Goal: Information Seeking & Learning: Learn about a topic

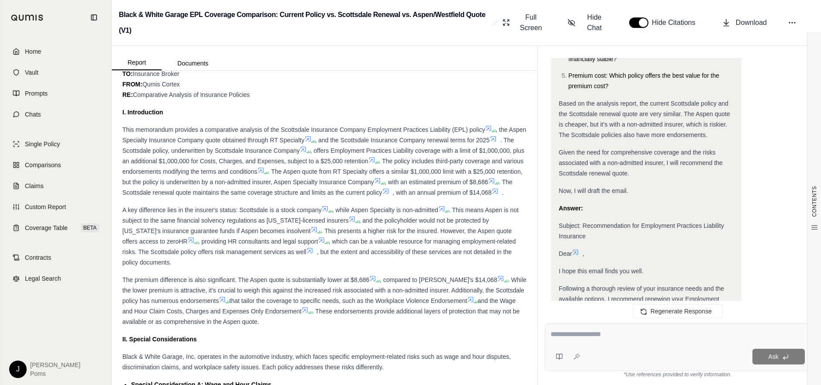
scroll to position [446, 0]
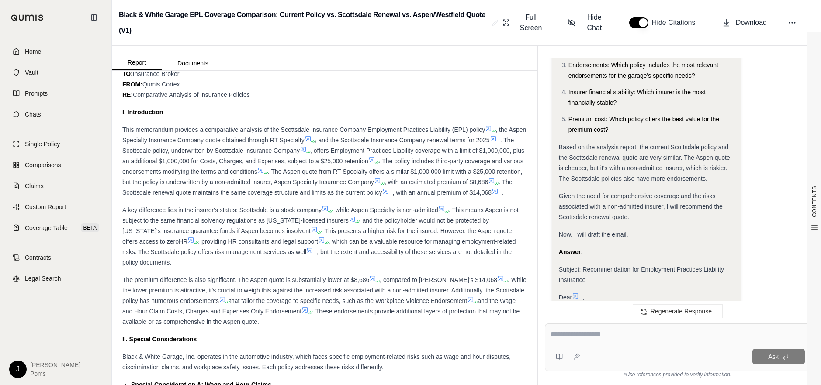
click at [655, 164] on span "Based on the analysis report, the current Scottsdale policy and the Scottsdale …" at bounding box center [644, 163] width 171 height 38
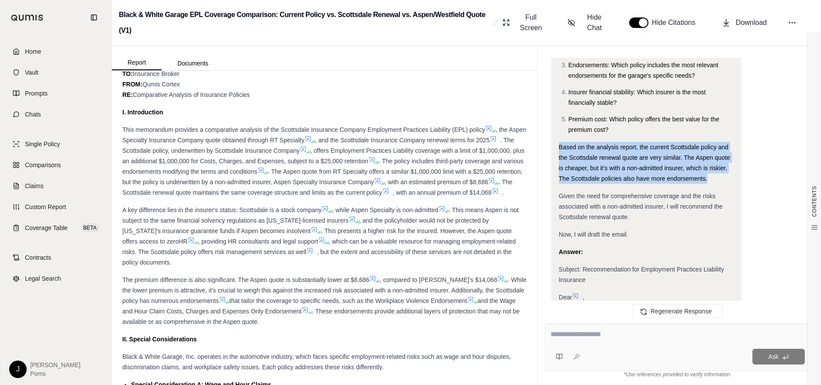
drag, startPoint x: 560, startPoint y: 136, endPoint x: 718, endPoint y: 168, distance: 161.4
click at [718, 168] on div "Based on the analysis report, the current Scottsdale policy and the Scottsdale …" at bounding box center [646, 163] width 175 height 42
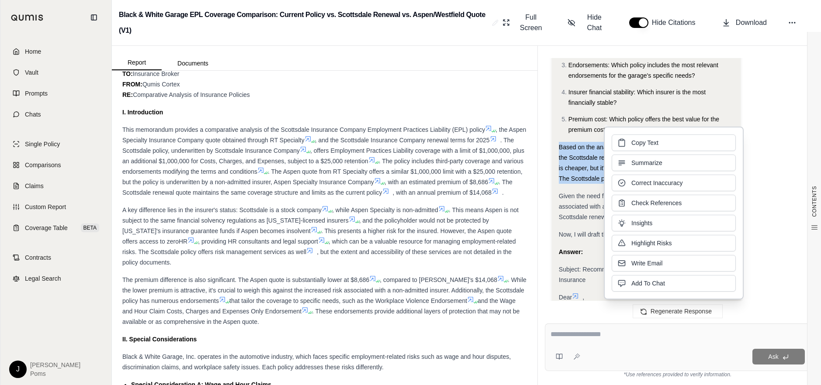
copy span "Based on the analysis report, the current Scottsdale policy and the Scottsdale …"
click at [575, 193] on span "Given the need for comprehensive coverage and the risks associated with a non-a…" at bounding box center [641, 207] width 164 height 28
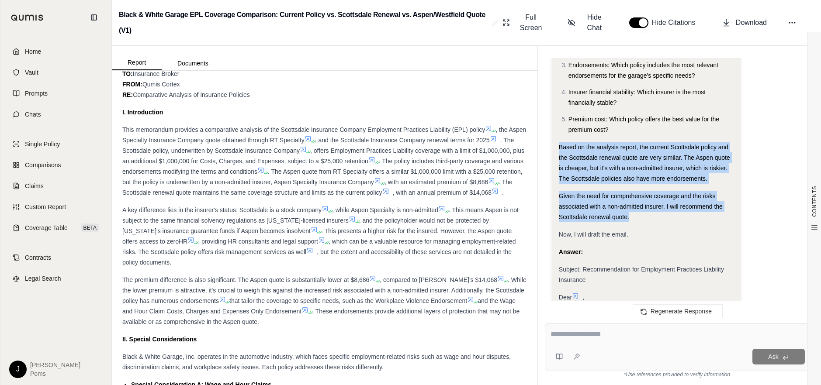
drag, startPoint x: 632, startPoint y: 206, endPoint x: 559, endPoint y: 132, distance: 103.8
click at [559, 132] on div "Analysis: Okay, I need to draft a concise email to the prospective customer rec…" at bounding box center [646, 270] width 175 height 696
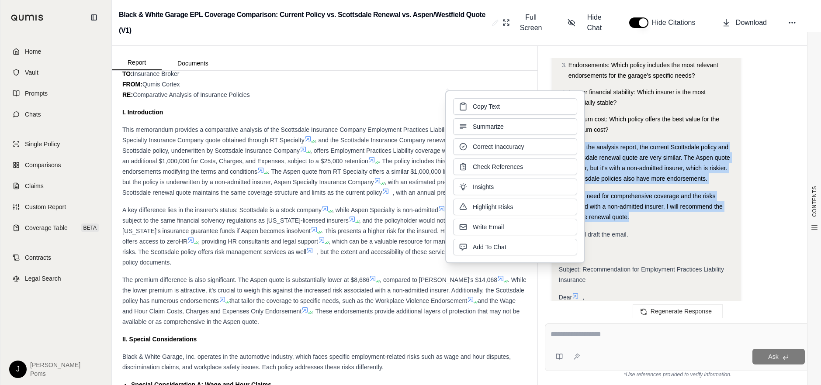
copy div "Based on the analysis report, the current Scottsdale policy and the Scottsdale …"
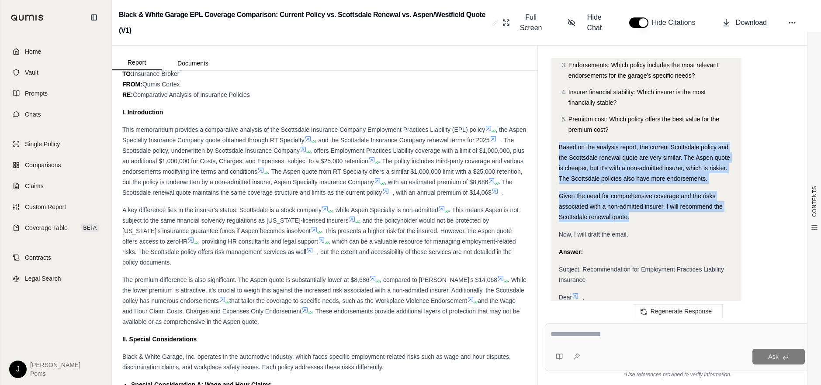
click at [655, 153] on div "Based on the analysis report, the current Scottsdale policy and the Scottsdale …" at bounding box center [646, 163] width 175 height 42
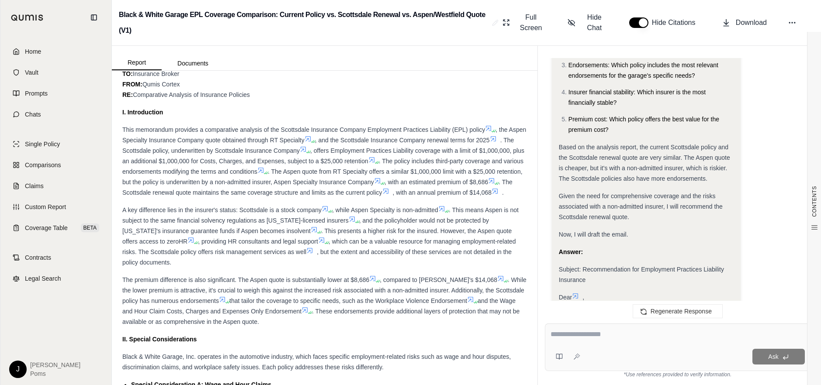
click at [739, 121] on div "Analysis: Okay, I need to draft a concise email to the prospective customer rec…" at bounding box center [646, 285] width 189 height 741
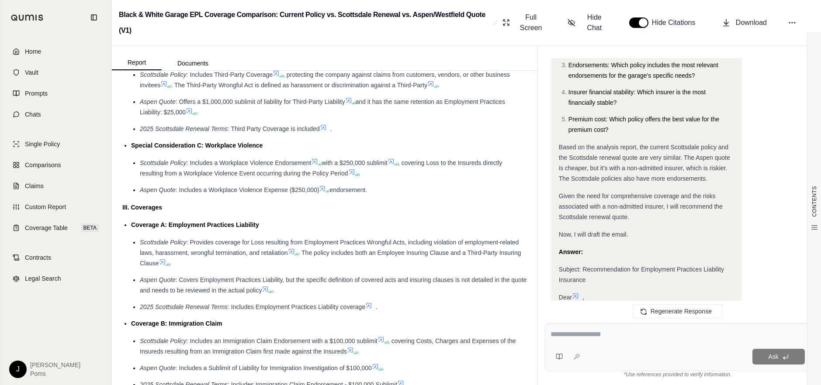
scroll to position [1005, 0]
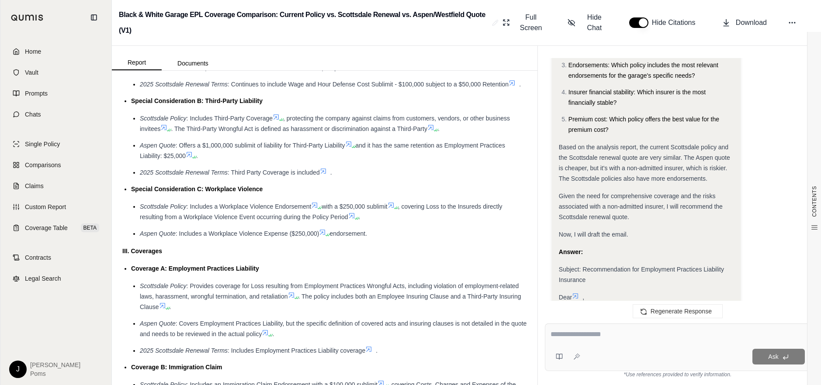
click at [380, 178] on li "2025 Scottsdale Renewal Terms : Third Party Coverage is included ." at bounding box center [333, 172] width 387 height 10
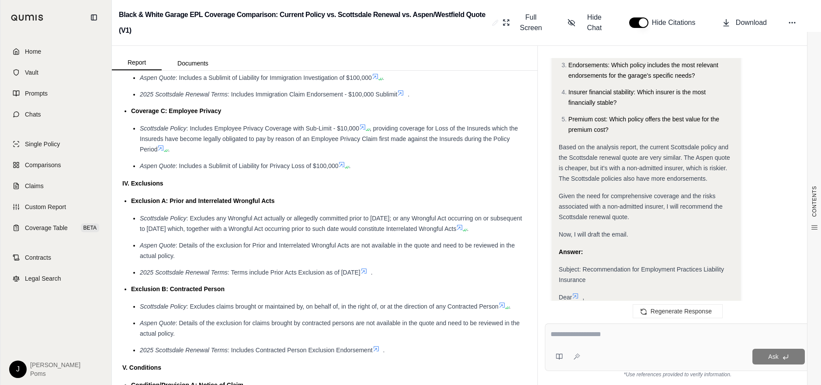
scroll to position [1355, 0]
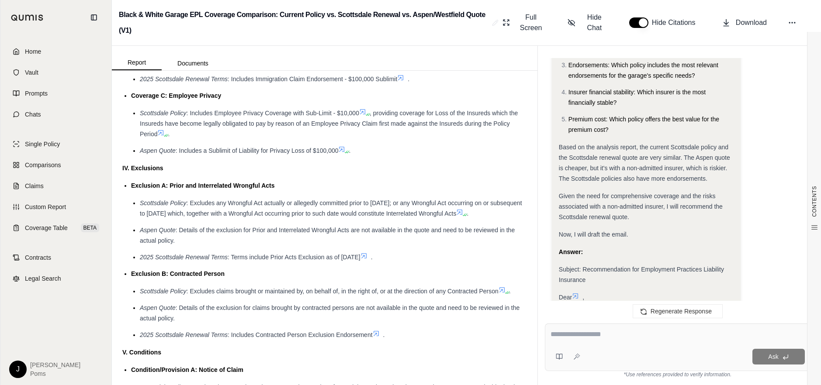
click at [388, 156] on li "Aspen Quote : Includes a Sublimit of Liability for Privacy Loss of $100,000 ." at bounding box center [333, 151] width 387 height 10
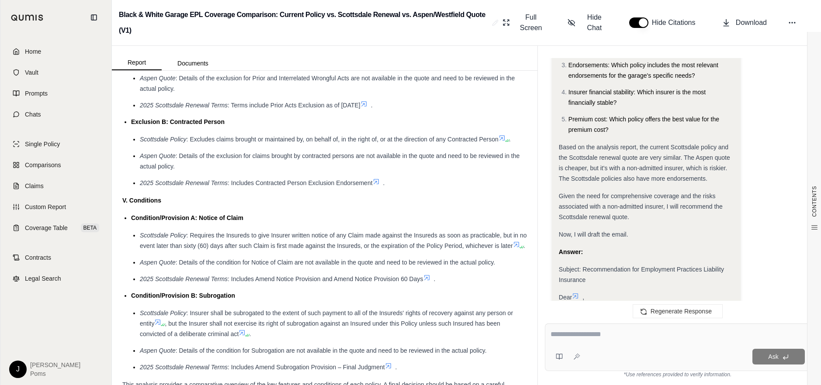
scroll to position [1530, 0]
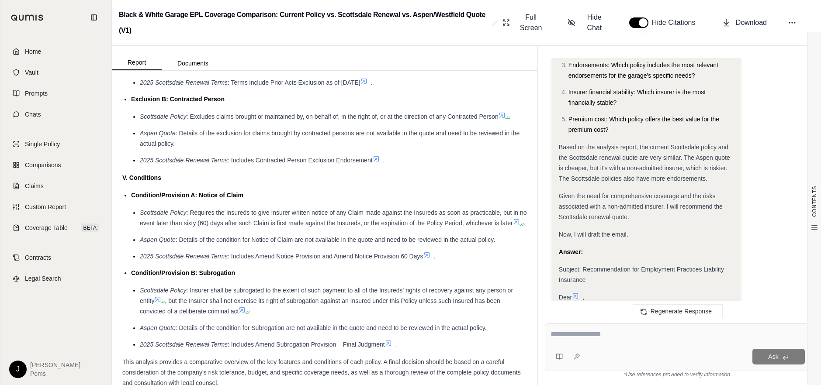
click at [430, 149] on li "Aspen Quote : Details of the exclusion for claims brought by contracted persons…" at bounding box center [333, 138] width 387 height 21
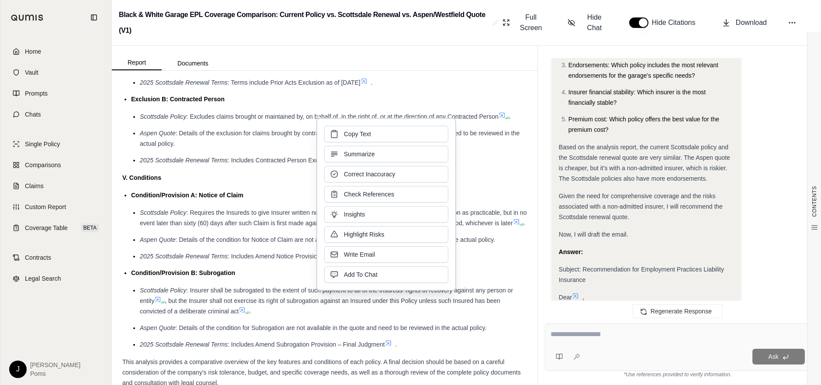
click at [257, 149] on li "Aspen Quote : Details of the exclusion for claims brought by contracted persons…" at bounding box center [333, 138] width 387 height 21
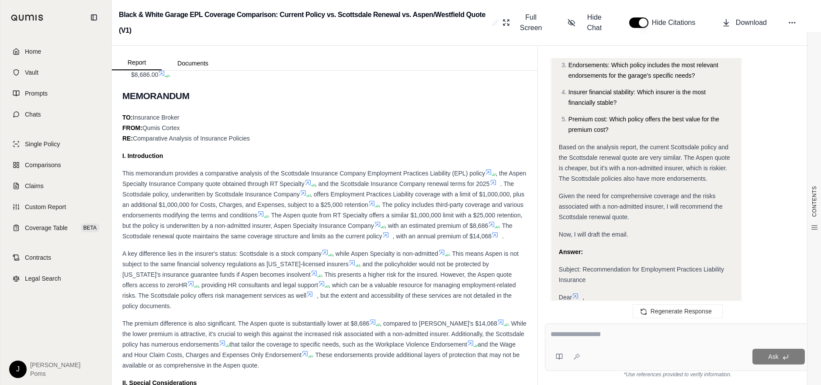
scroll to position [612, 0]
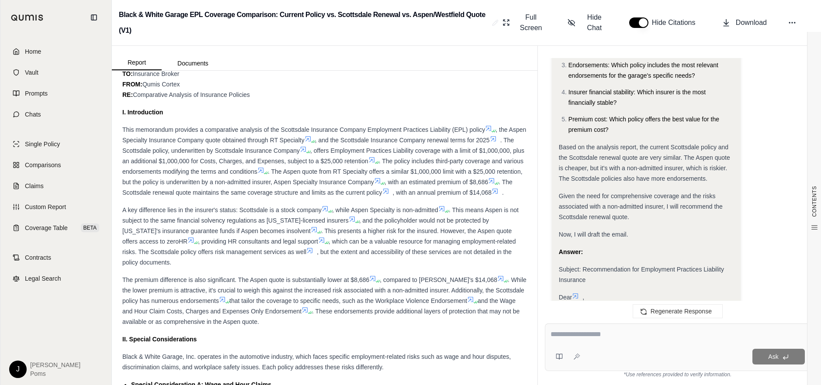
click at [327, 212] on icon at bounding box center [325, 208] width 7 height 7
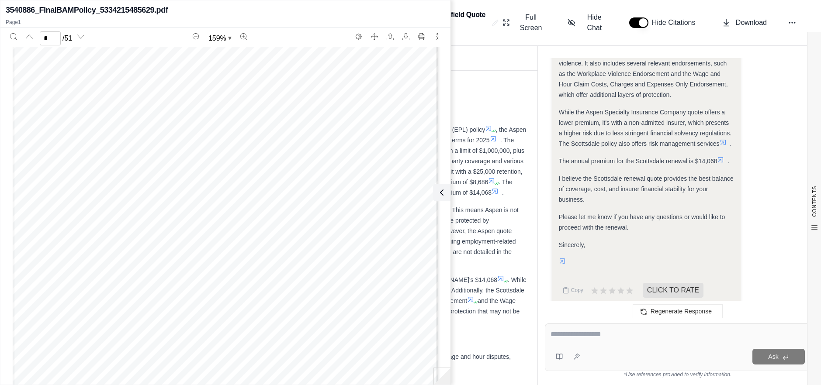
scroll to position [830, 0]
type input "*"
type input "********"
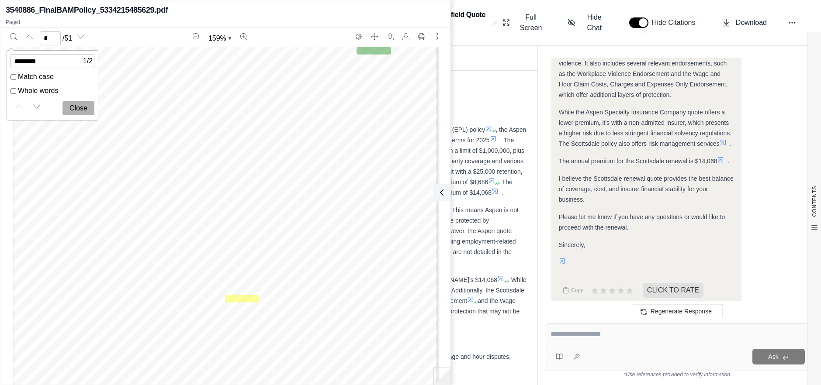
type input "*"
click at [35, 107] on icon "Next match" at bounding box center [36, 106] width 7 height 3
click at [465, 99] on div "TO: Insurance Broker FROM: [PERSON_NAME] RE: Comparative Analysis of Insurance …" at bounding box center [324, 84] width 405 height 31
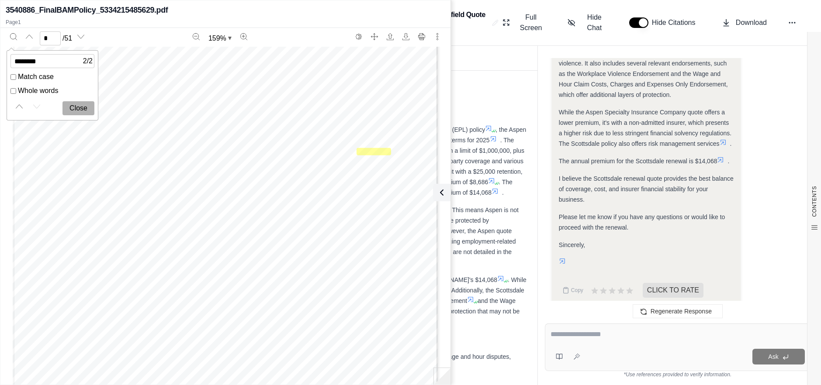
click at [472, 324] on span ". These endorsements provide additional layers of protection that may not be av…" at bounding box center [320, 316] width 397 height 17
drag, startPoint x: 454, startPoint y: 258, endPoint x: 446, endPoint y: 256, distance: 8.5
click at [453, 258] on div "A key difference lies in the insurer's status: Scottsdale is a stock company , …" at bounding box center [324, 236] width 405 height 63
click at [439, 194] on icon at bounding box center [440, 192] width 10 height 10
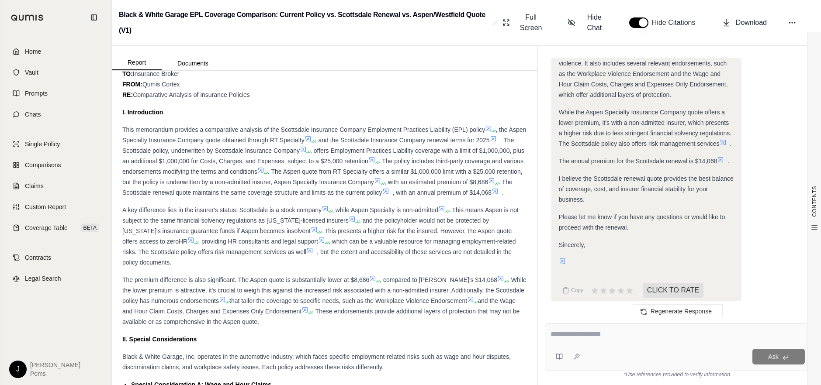
click at [345, 268] on div "A key difference lies in the insurer's status: Scottsdale is a stock company , …" at bounding box center [324, 236] width 405 height 63
drag, startPoint x: 166, startPoint y: 251, endPoint x: 319, endPoint y: 250, distance: 153.4
click at [319, 250] on div "A key difference lies in the insurer's status: Scottsdale is a stock company , …" at bounding box center [324, 236] width 405 height 63
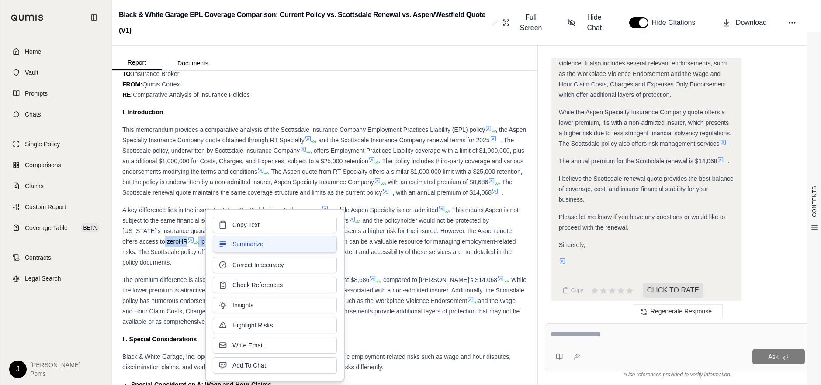
copy div "zeroHR , providing HR consultants and legal support"
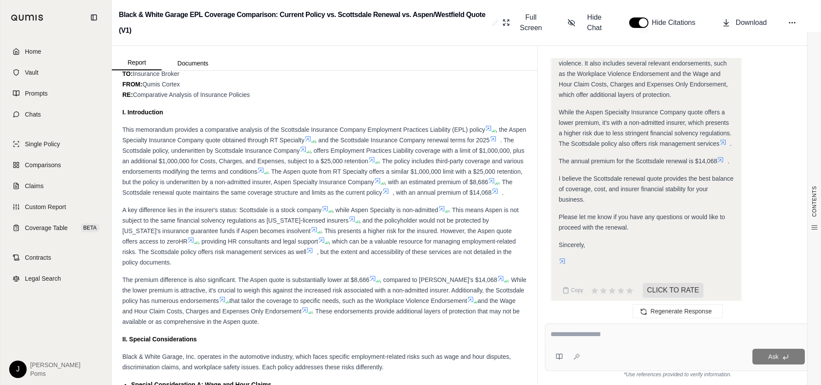
click at [396, 268] on div "A key difference lies in the insurer's status: Scottsdale is a stock company , …" at bounding box center [324, 236] width 405 height 63
drag, startPoint x: 215, startPoint y: 263, endPoint x: 286, endPoint y: 262, distance: 71.2
click at [286, 256] on span ", which can be a valuable resource for managing employment-related risks. The S…" at bounding box center [319, 246] width 394 height 17
copy span "risk management services"
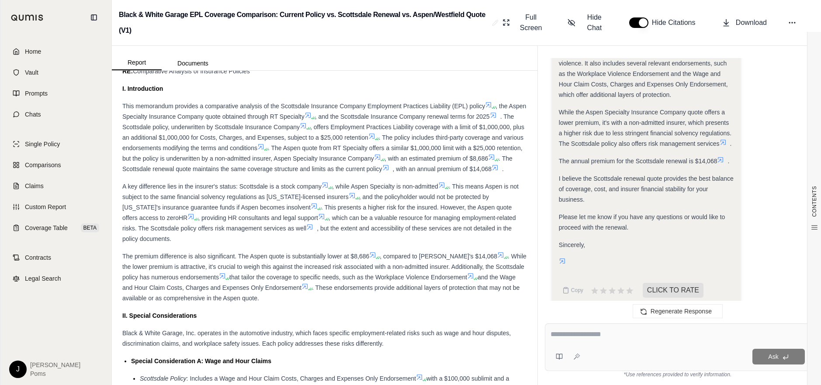
scroll to position [656, 0]
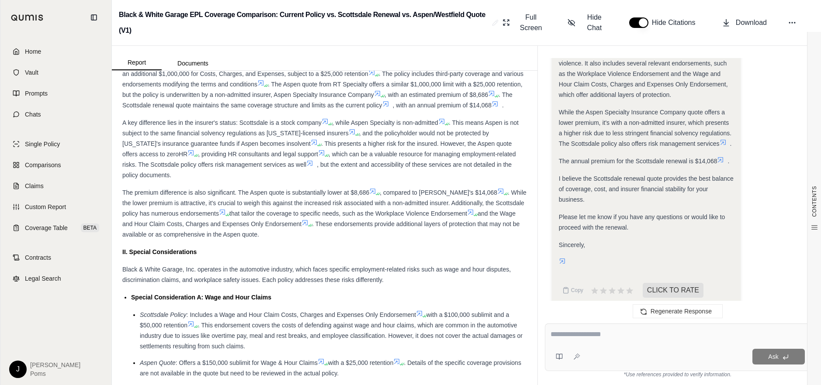
click at [66, 378] on div "Home Vault Prompts Chats Single Policy Comparisons Claims Custom Report Coverag…" at bounding box center [55, 210] width 111 height 350
